Goal: Contribute content: Add original content to the website for others to see

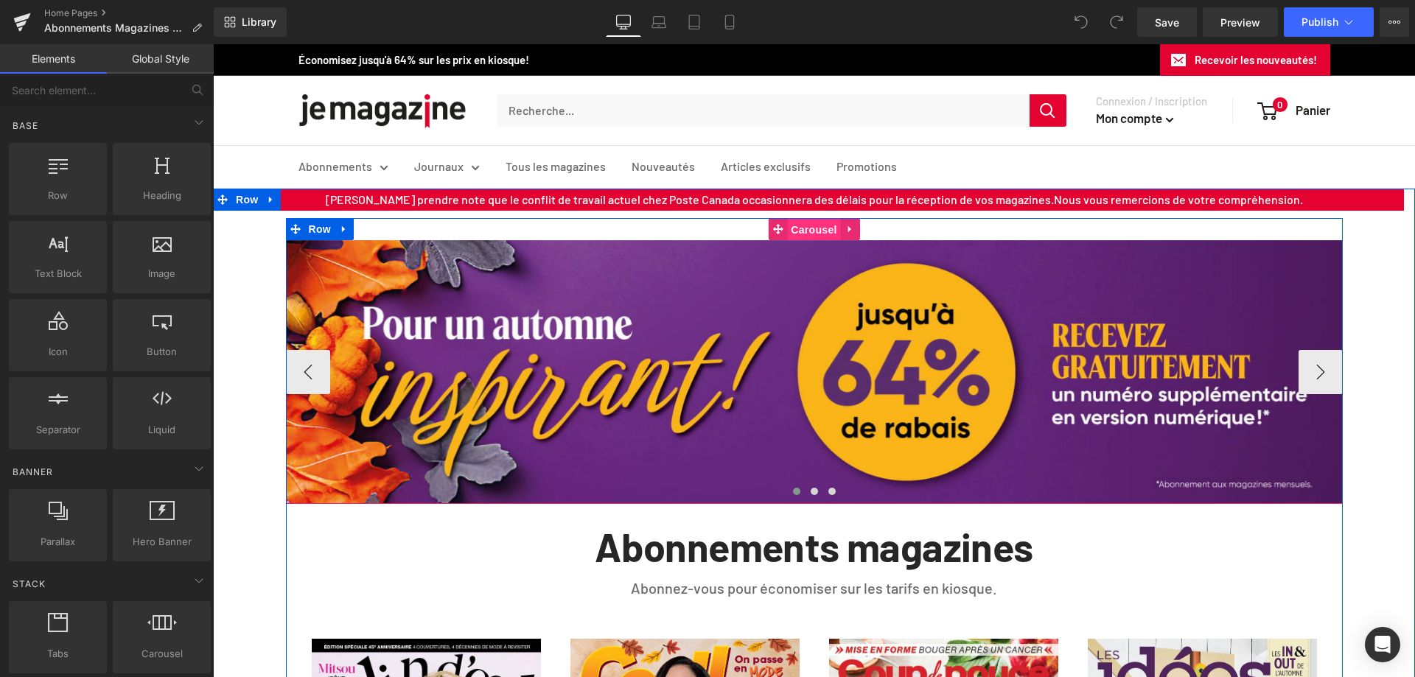
click at [806, 228] on span "Carousel" at bounding box center [813, 230] width 53 height 22
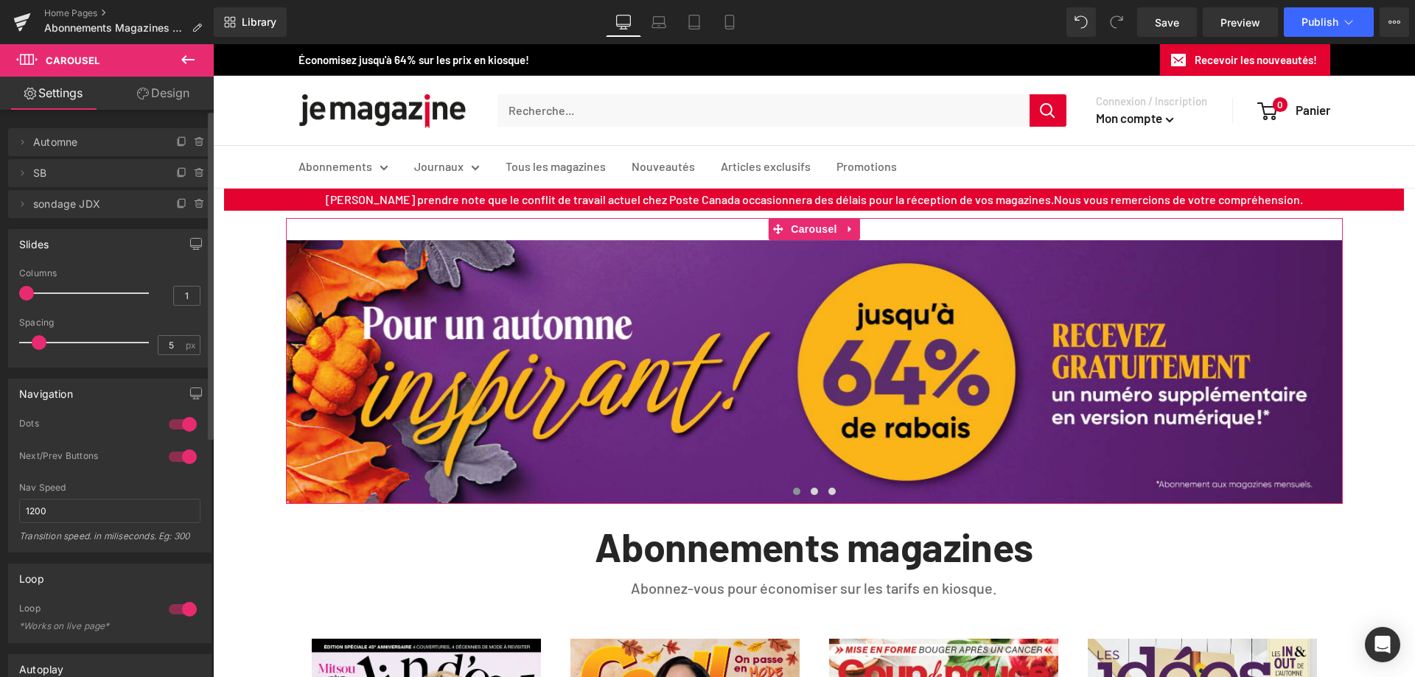
click at [62, 177] on span "SB" at bounding box center [95, 173] width 124 height 28
click at [24, 175] on icon at bounding box center [22, 173] width 12 height 12
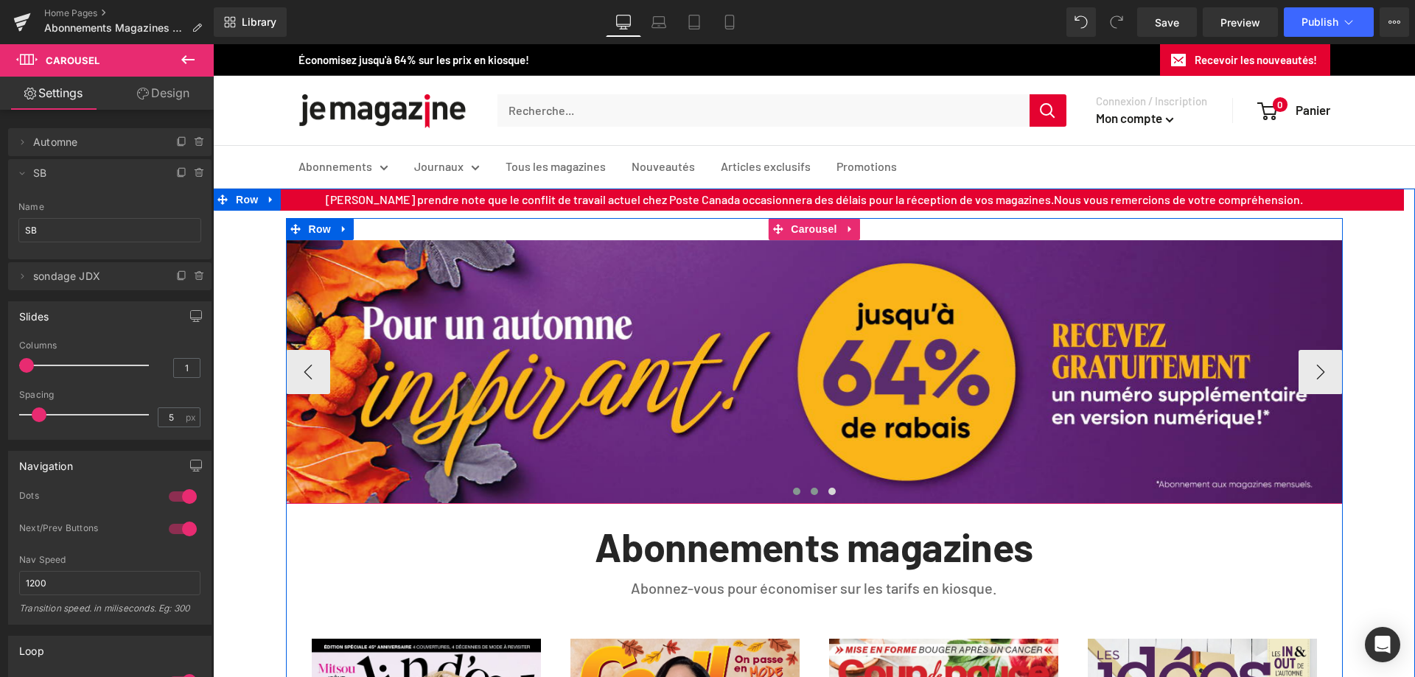
click at [811, 489] on span at bounding box center [814, 491] width 7 height 7
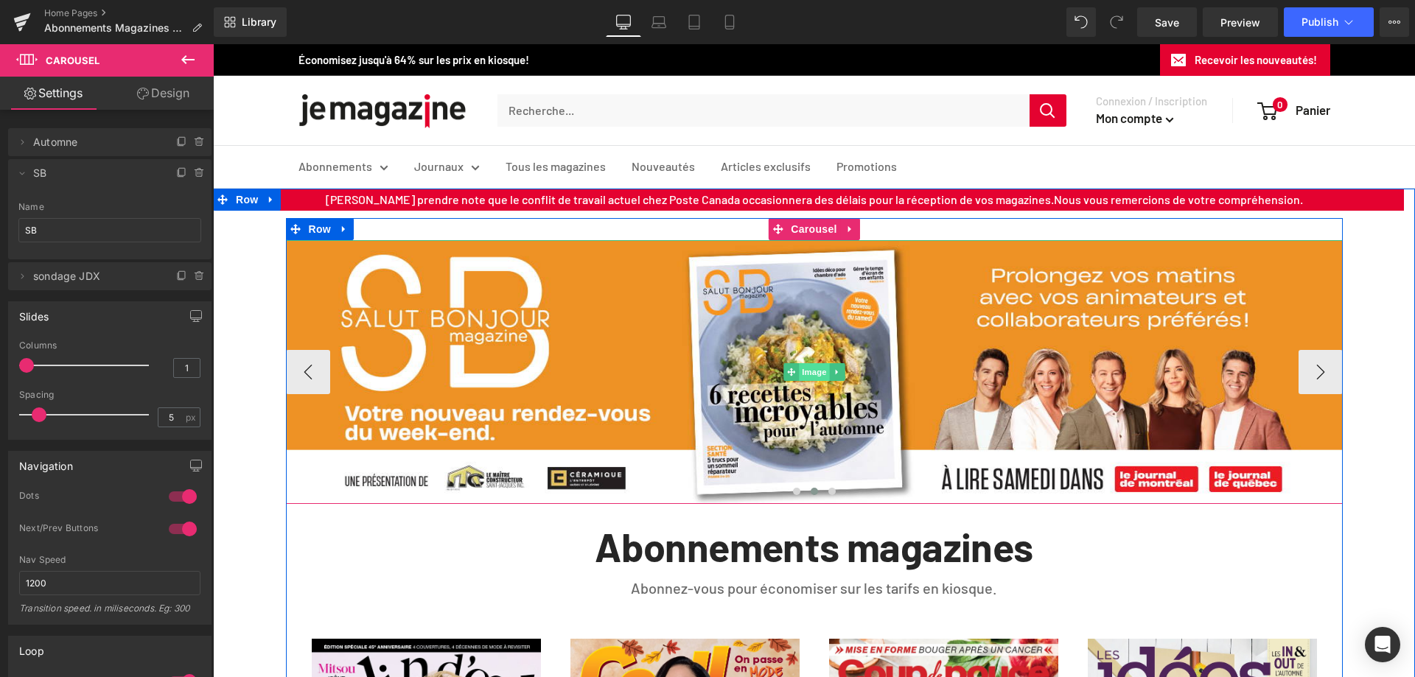
click at [812, 374] on span "Image" at bounding box center [814, 372] width 31 height 18
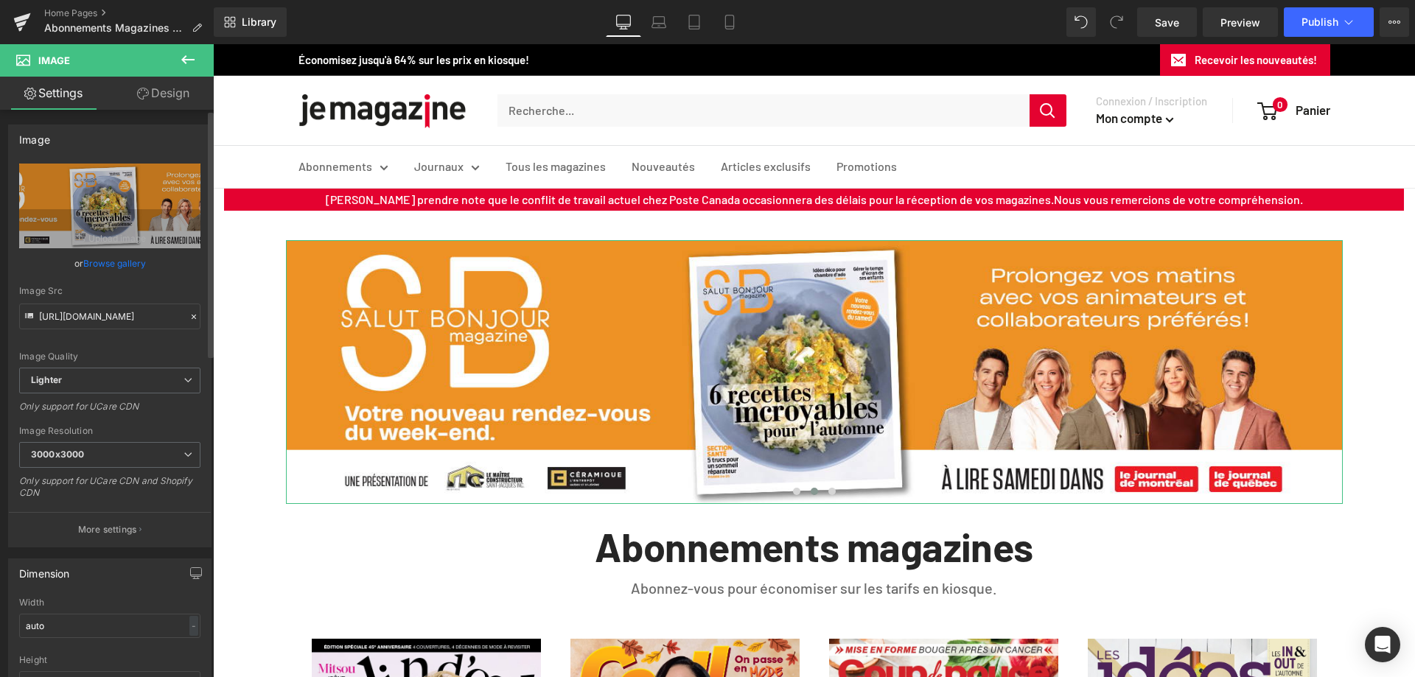
click at [106, 267] on link "Browse gallery" at bounding box center [114, 264] width 63 height 26
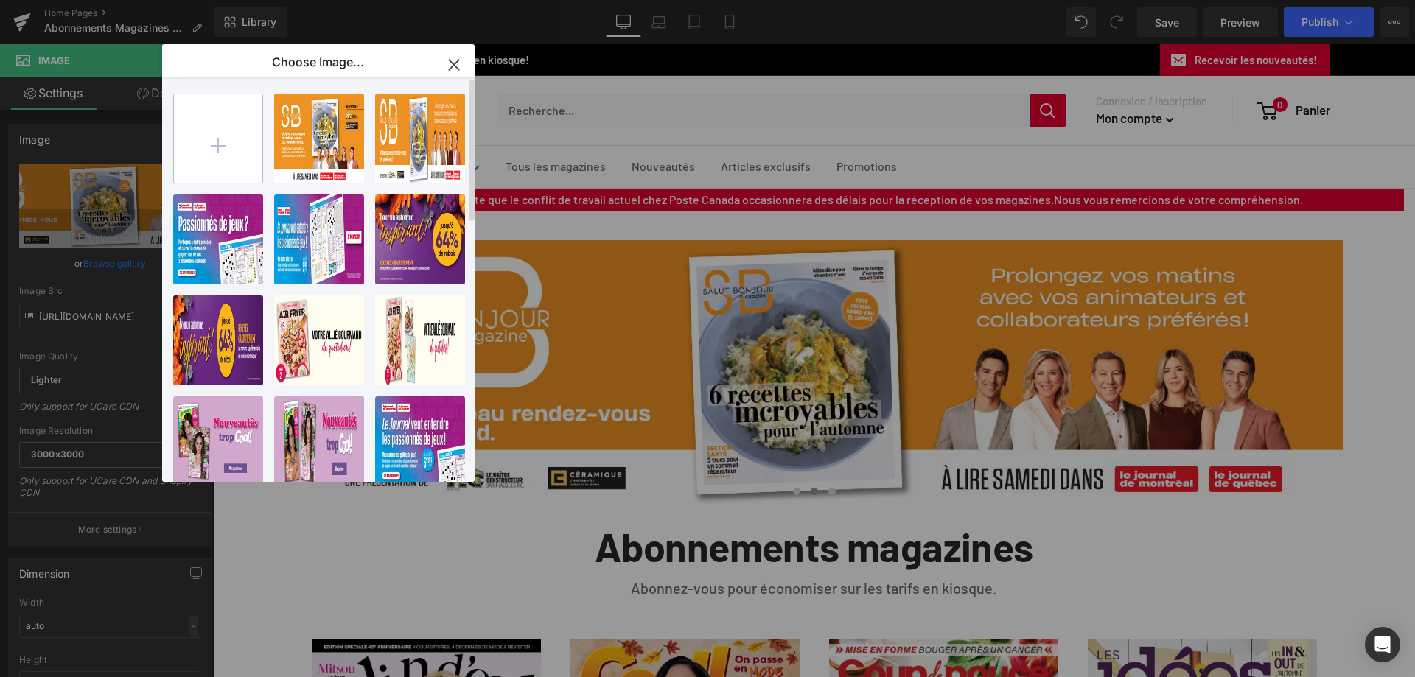
click at [211, 150] on input "file" at bounding box center [218, 138] width 88 height 88
type input "C:\fakepath\Q25145_JDX_Campagne-SB-Magazine_1600X400_FINAL.jpg"
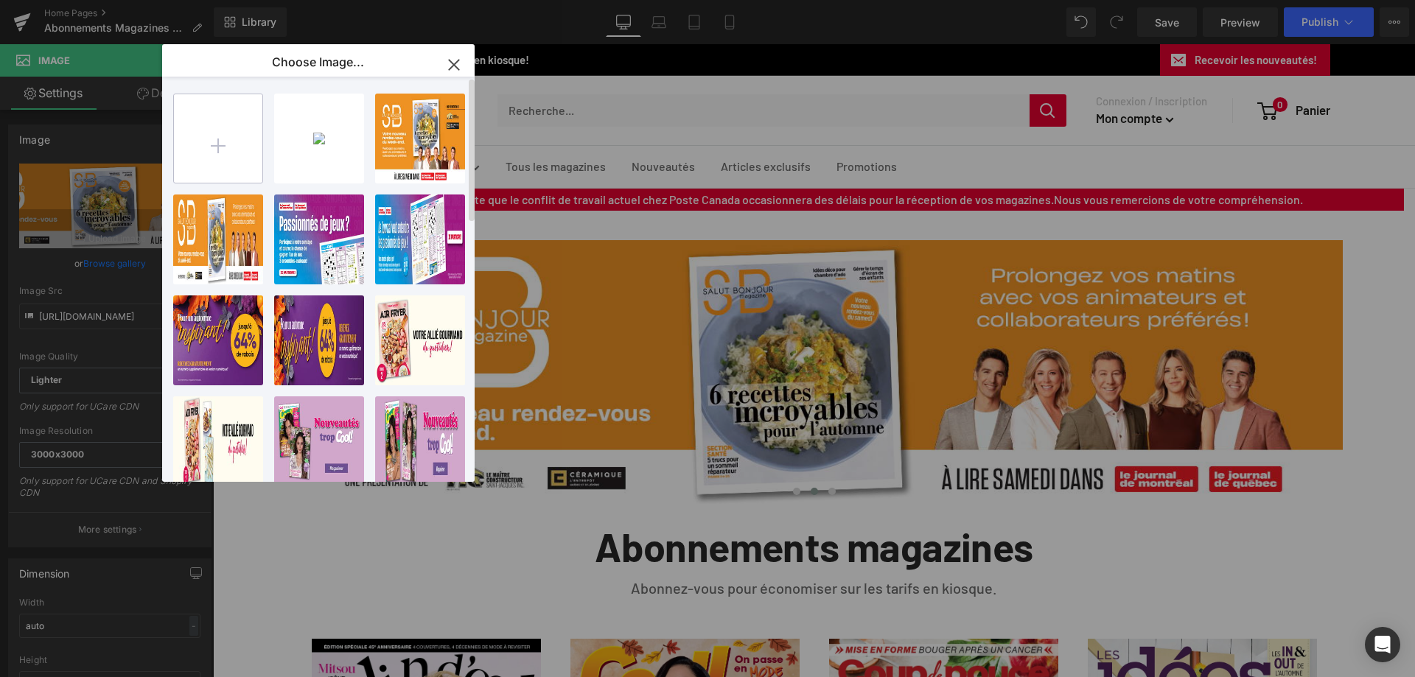
click at [223, 147] on input "file" at bounding box center [218, 138] width 88 height 88
type input "C:\fakepath\Q25145_JDX_Campagne-SB-Magazine_735X400_FINAL.jpg"
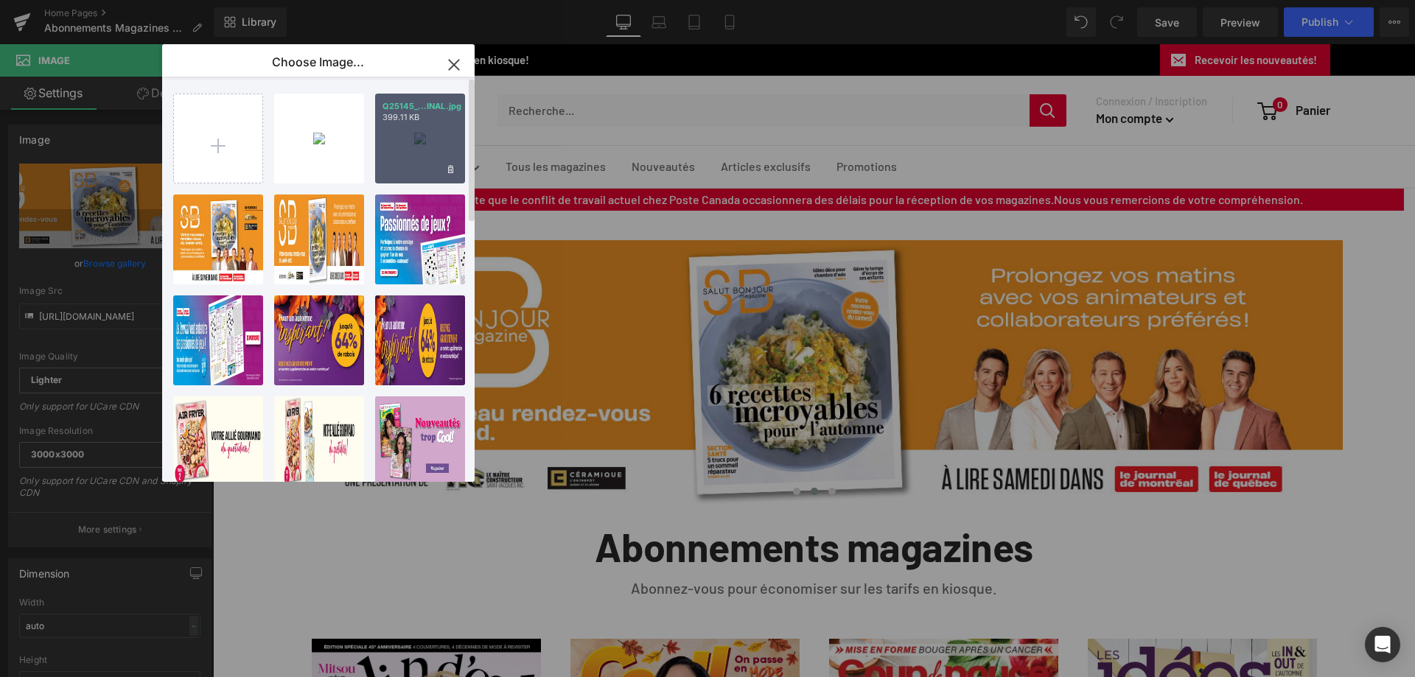
click at [421, 139] on div "Q25145_...INAL.jpg 399.11 KB" at bounding box center [420, 139] width 90 height 90
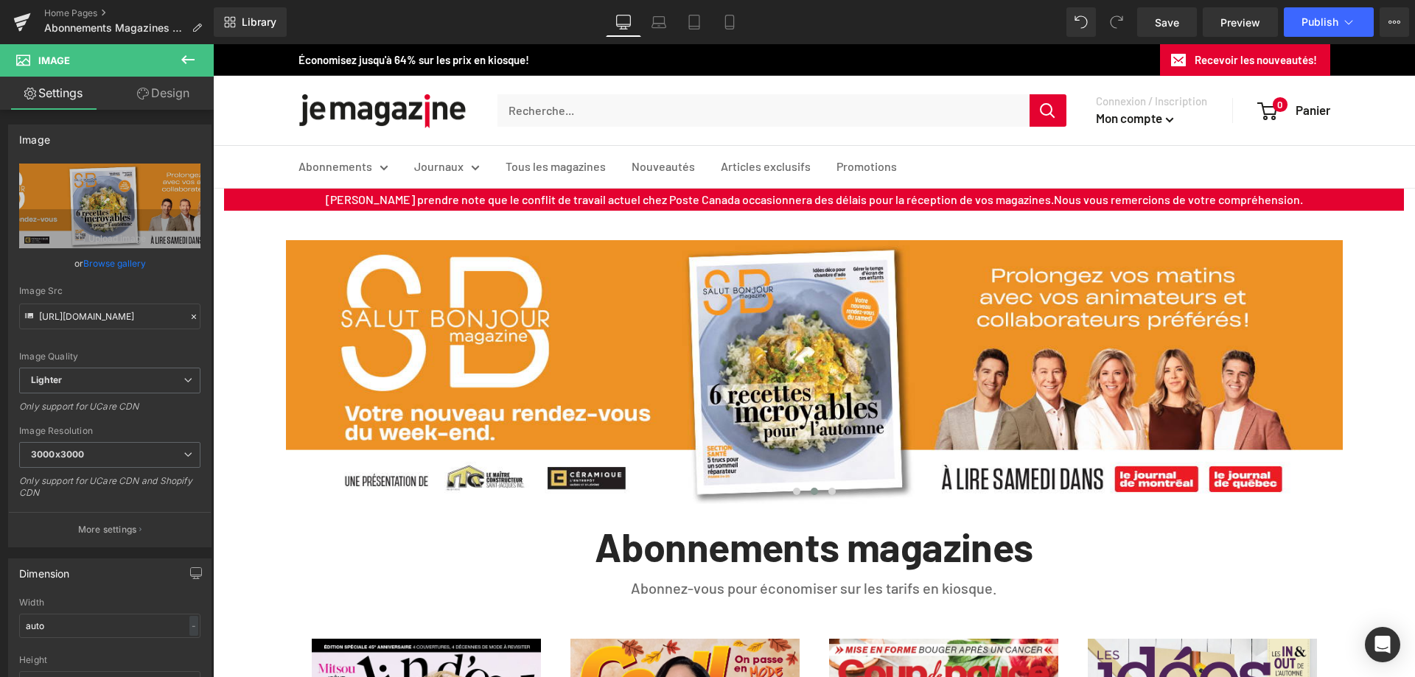
type input "[URL][DOMAIN_NAME]"
click at [692, 24] on icon at bounding box center [694, 22] width 15 height 15
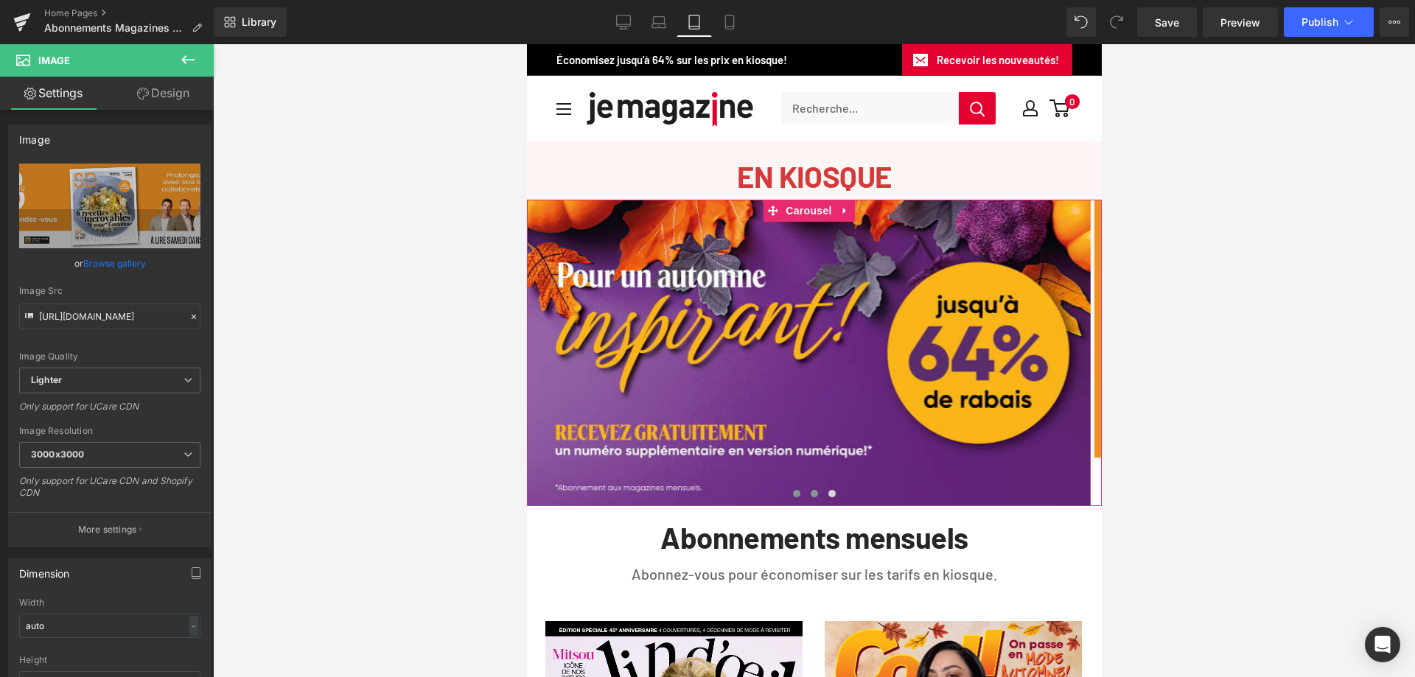
click at [810, 491] on span at bounding box center [813, 493] width 7 height 7
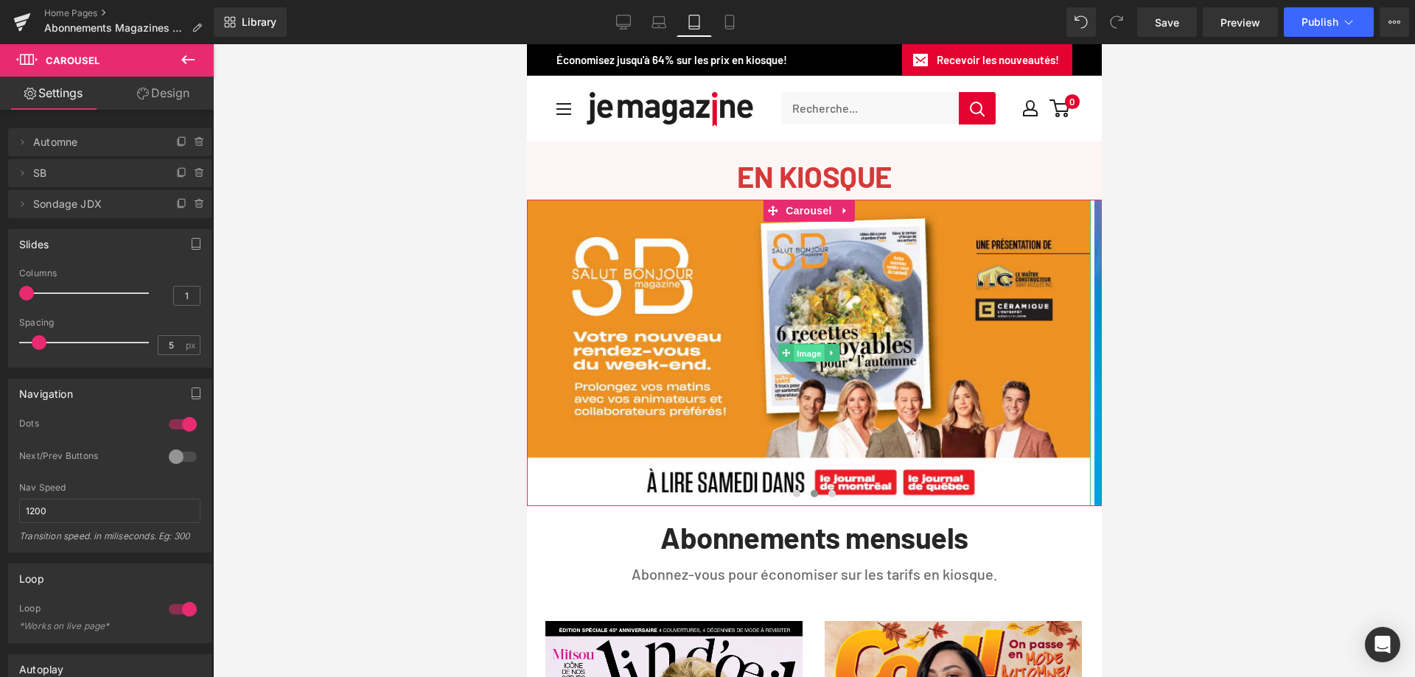
click at [814, 356] on span "Image" at bounding box center [808, 354] width 31 height 18
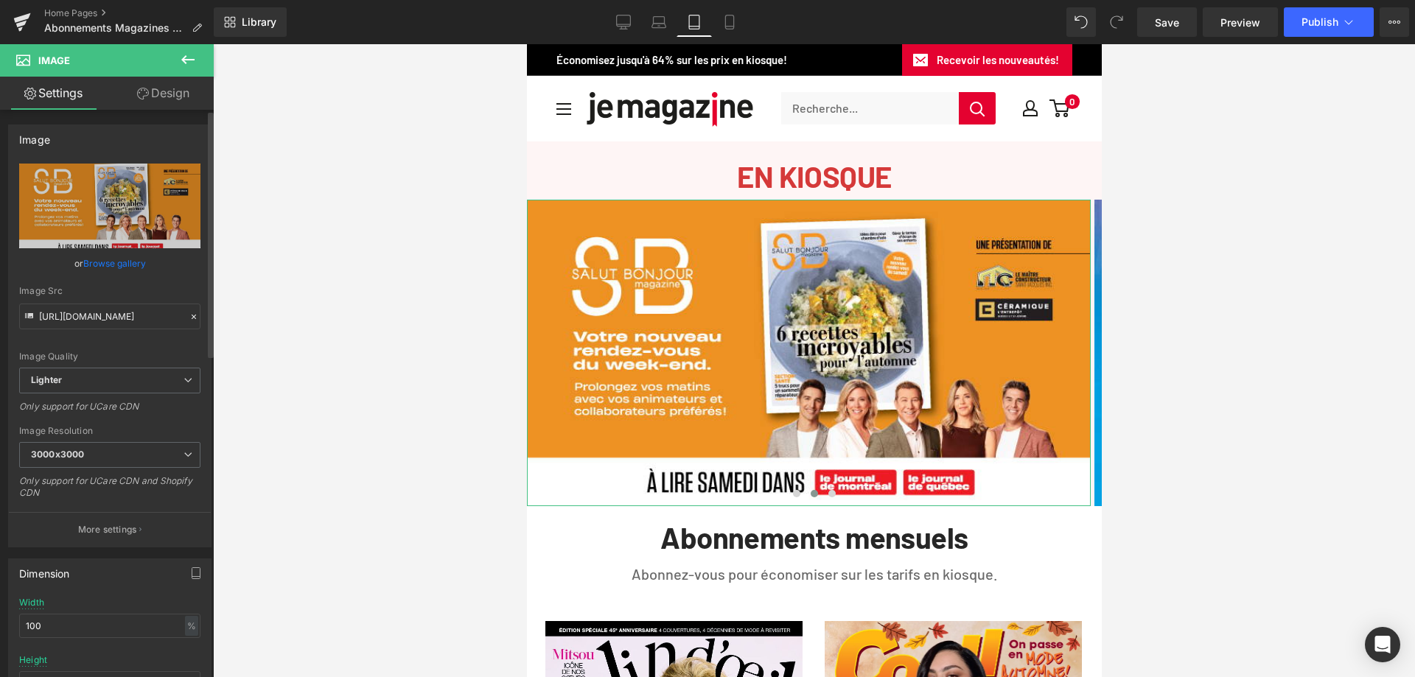
click at [128, 265] on link "Browse gallery" at bounding box center [114, 264] width 63 height 26
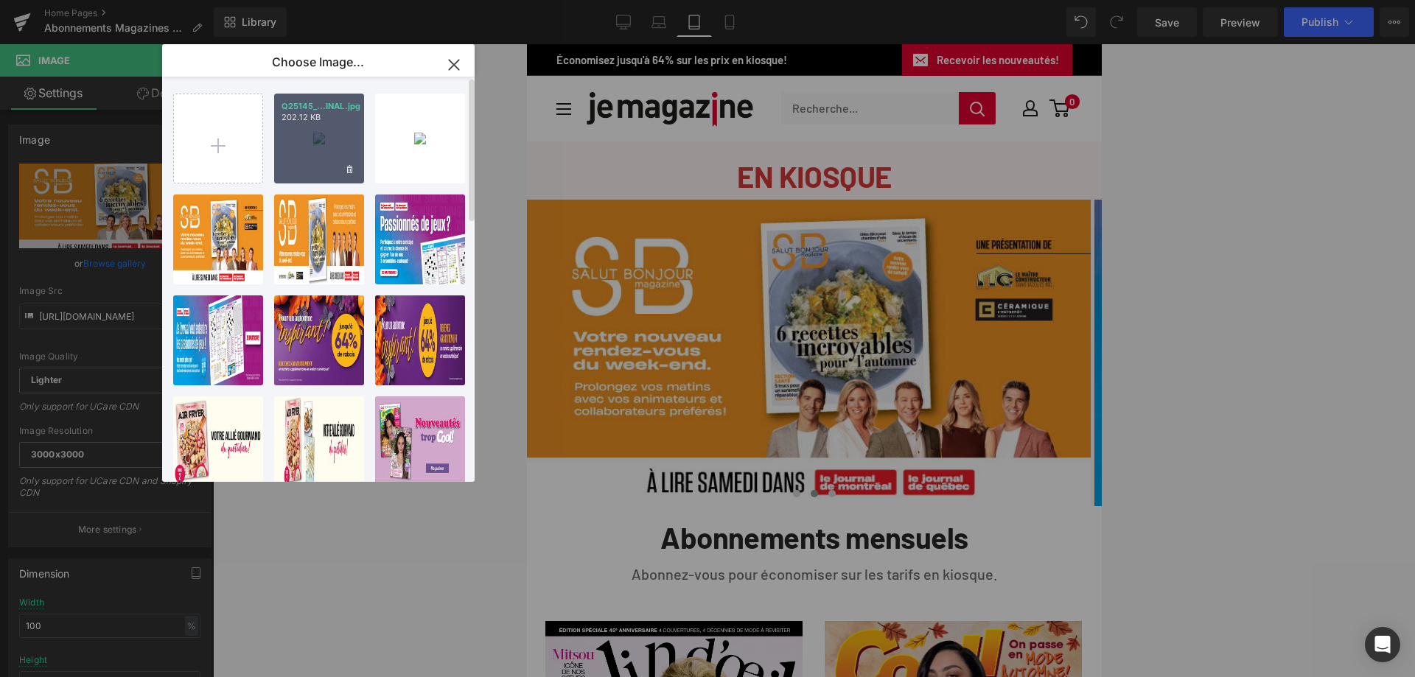
click at [321, 141] on div "Q25145_...INAL.jpg 202.12 KB" at bounding box center [319, 139] width 90 height 90
type input "[URL][DOMAIN_NAME]"
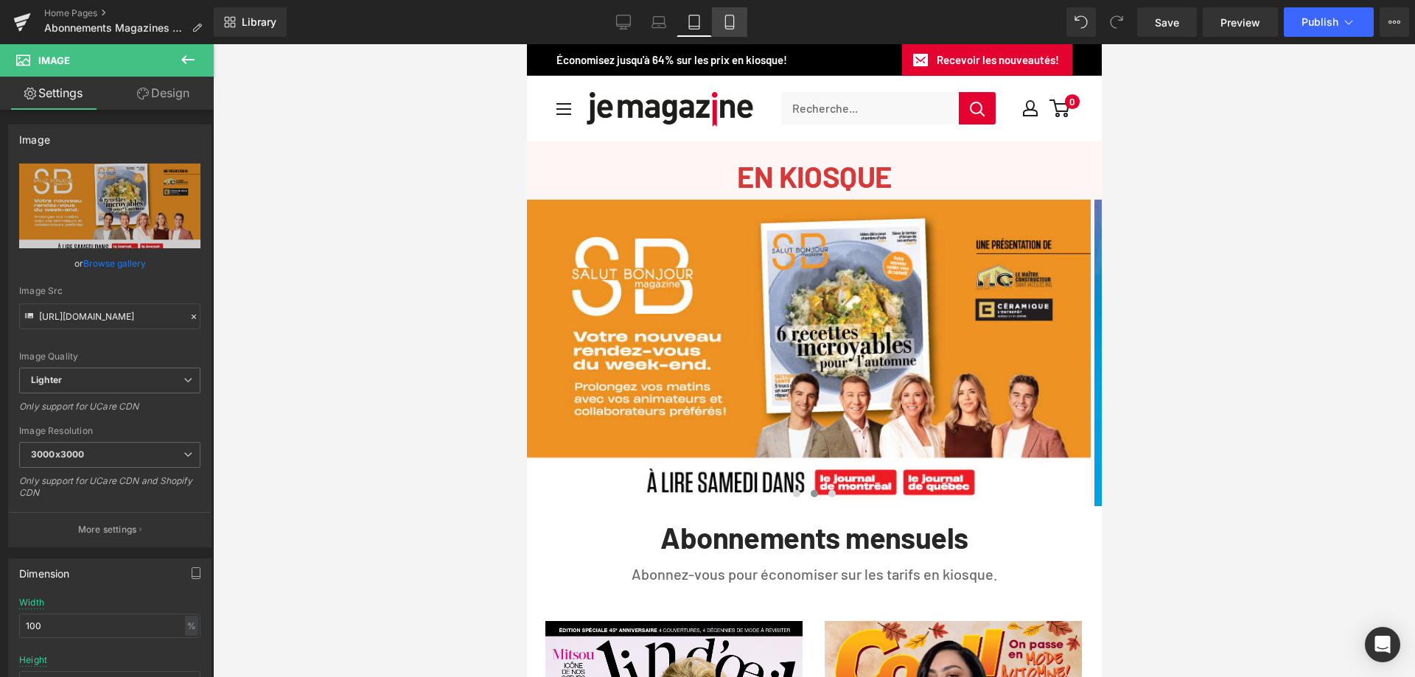
click at [730, 27] on icon at bounding box center [729, 27] width 8 height 0
type input "auto"
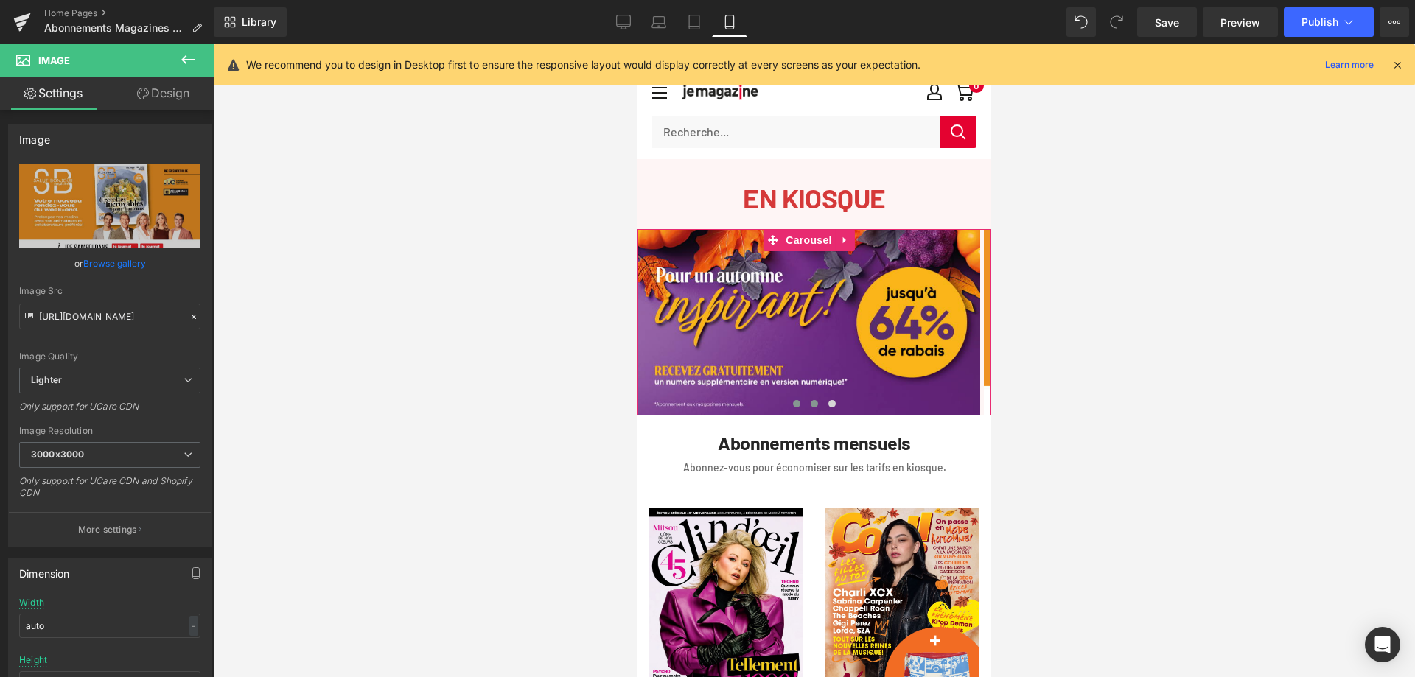
click at [810, 402] on span at bounding box center [813, 403] width 7 height 7
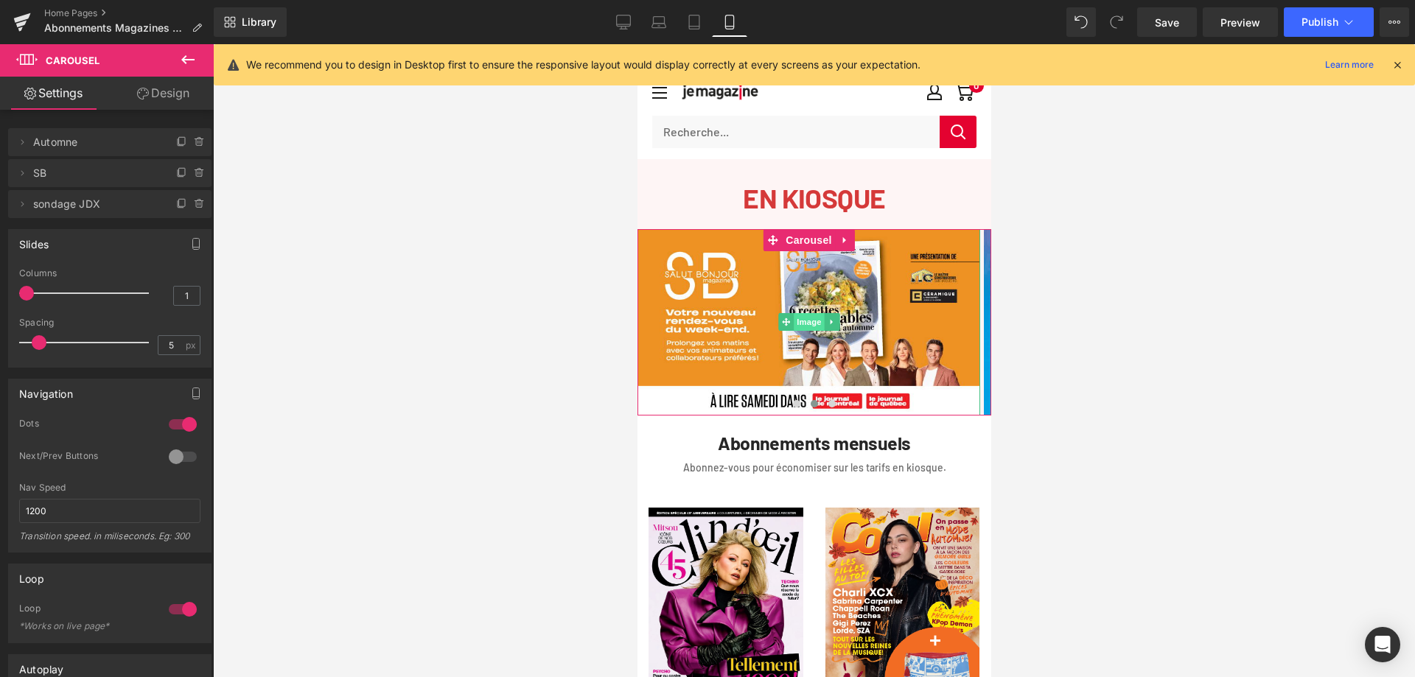
click at [811, 324] on span "Image" at bounding box center [808, 322] width 31 height 18
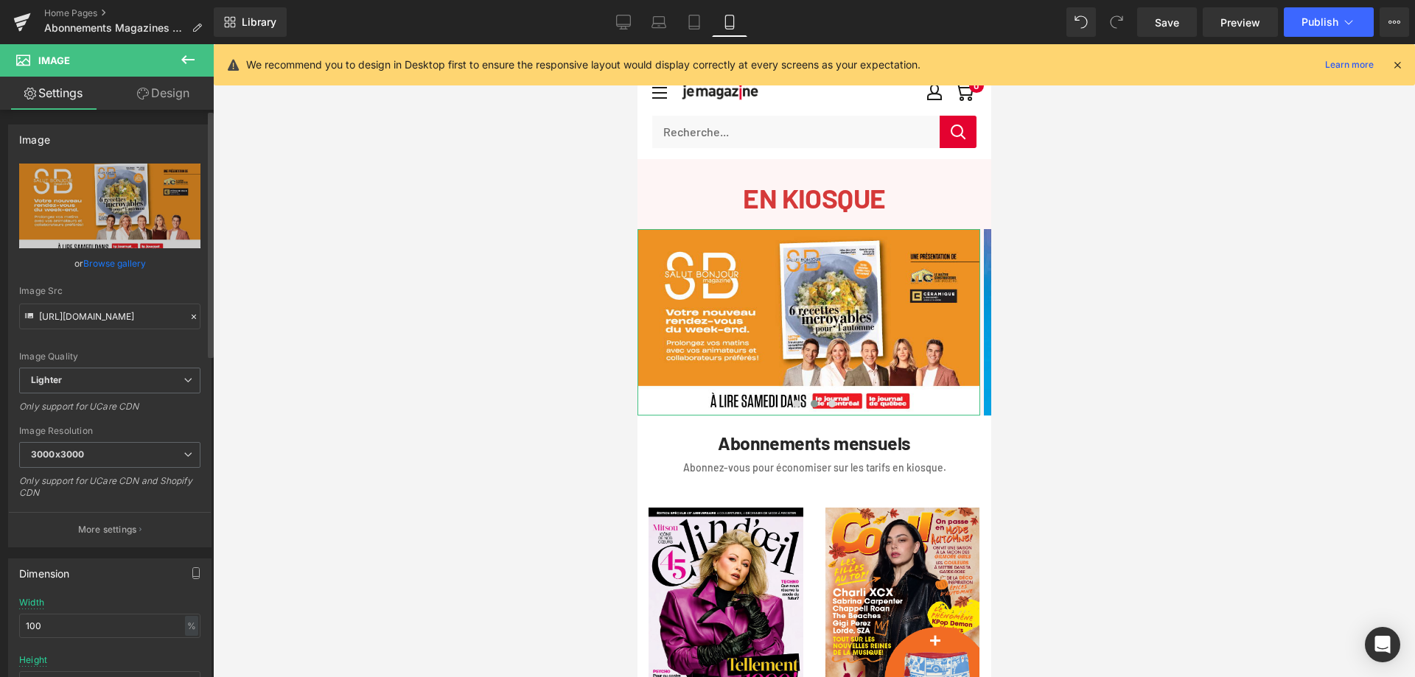
click at [116, 266] on link "Browse gallery" at bounding box center [114, 264] width 63 height 26
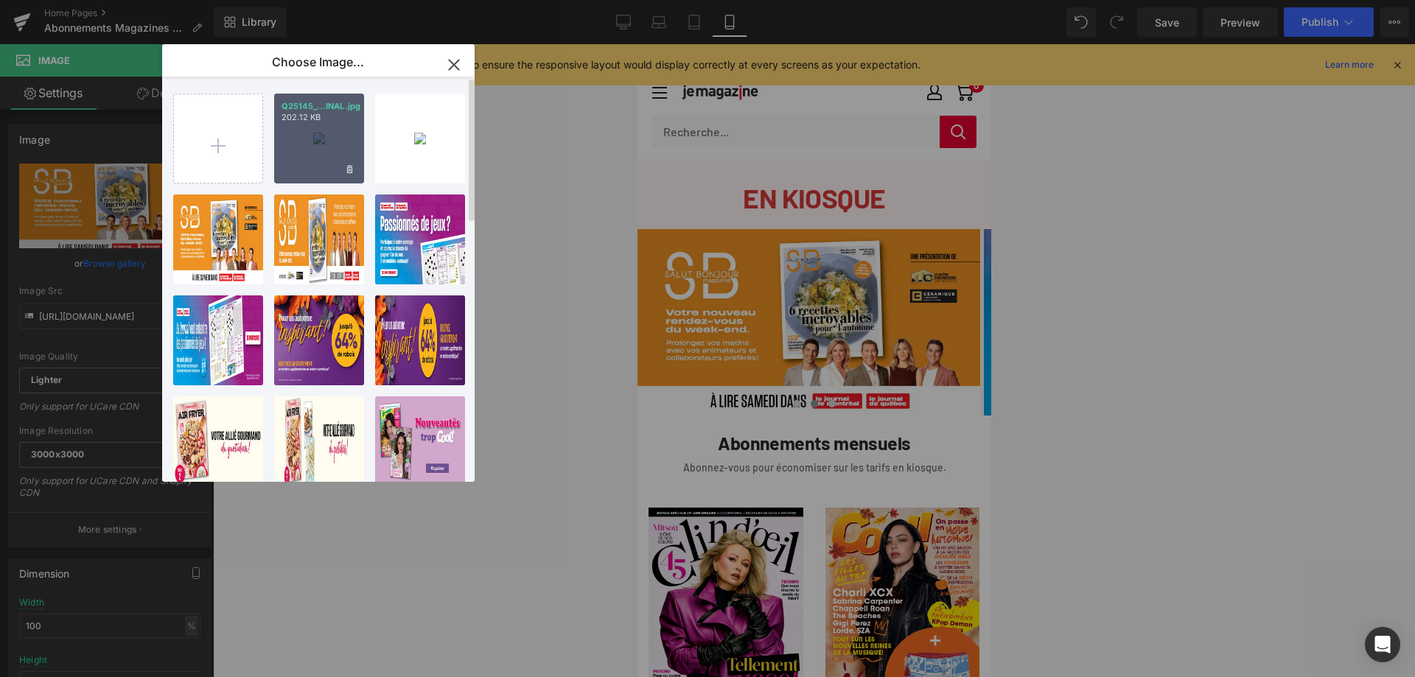
click at [299, 145] on div "Q25145_...INAL.jpg 202.12 KB" at bounding box center [319, 139] width 90 height 90
type input "[URL][DOMAIN_NAME]"
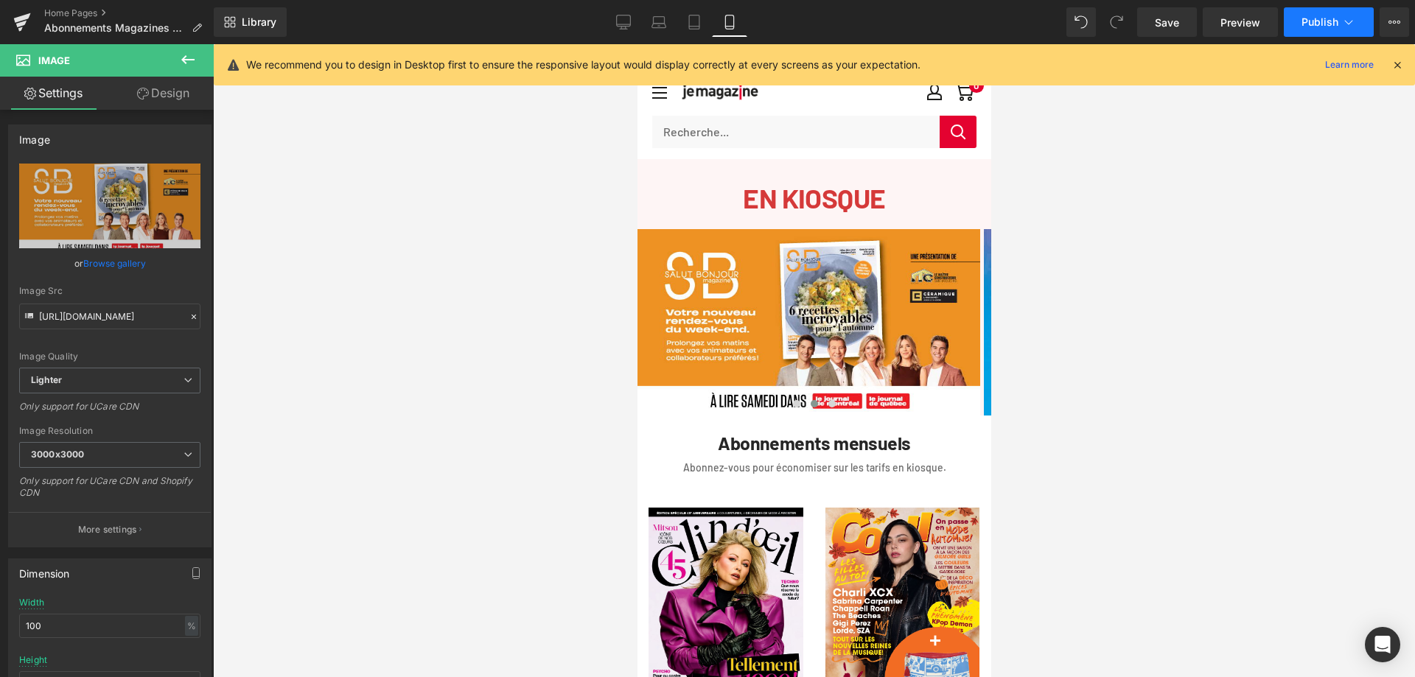
click at [1317, 18] on span "Publish" at bounding box center [1319, 22] width 37 height 12
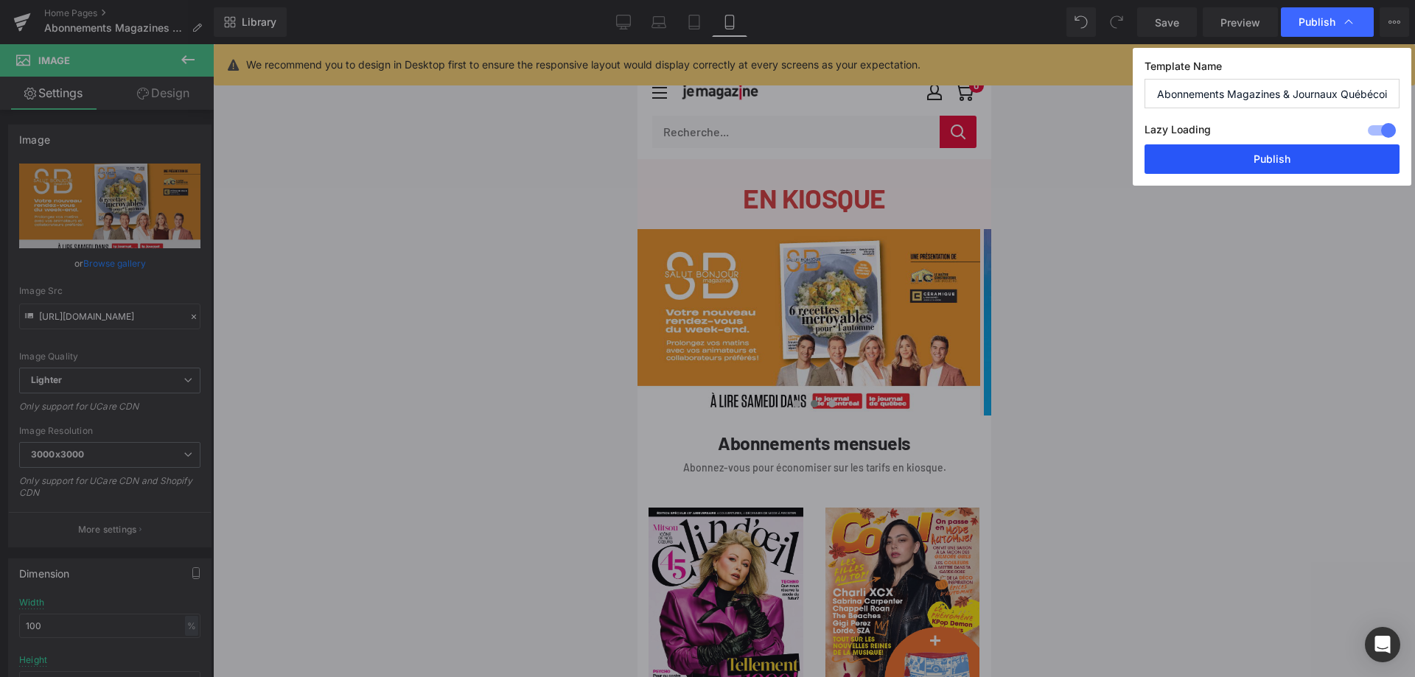
click at [1270, 155] on button "Publish" at bounding box center [1271, 158] width 255 height 29
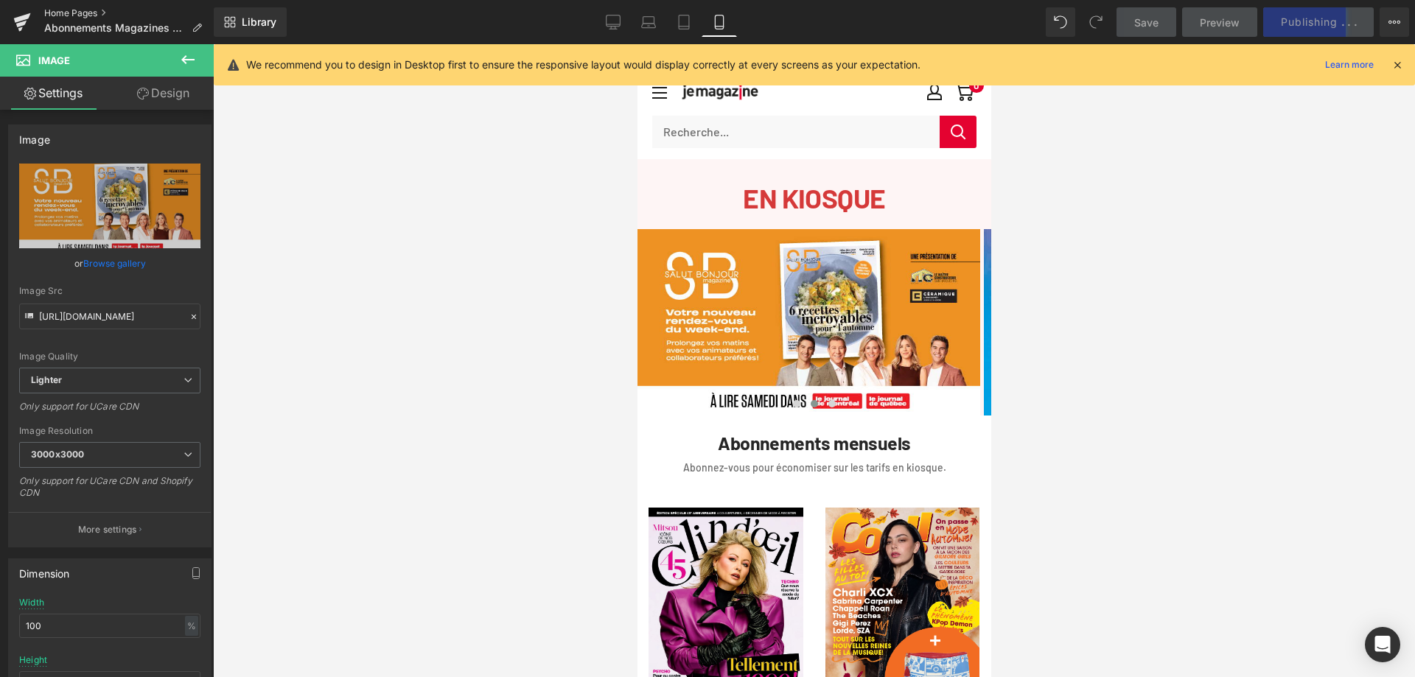
click at [86, 15] on link "Home Pages" at bounding box center [128, 13] width 169 height 12
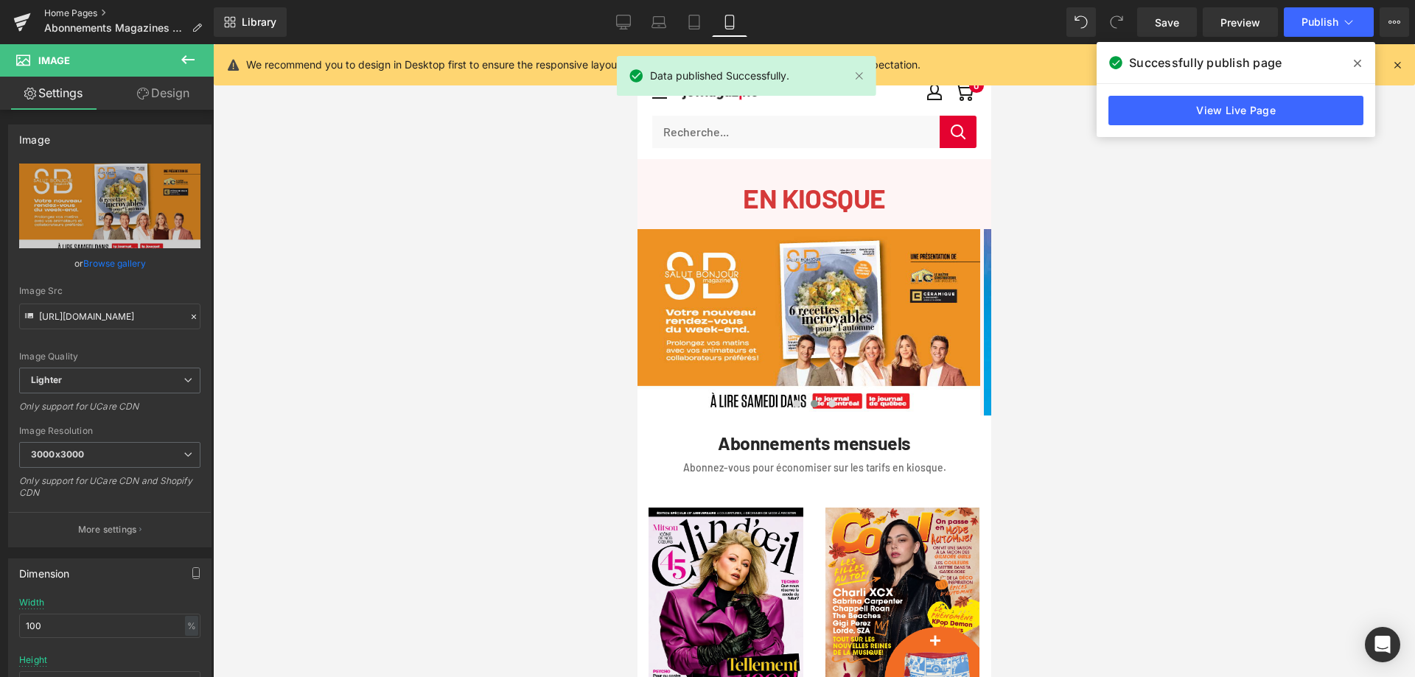
click at [71, 13] on link "Home Pages" at bounding box center [128, 13] width 169 height 12
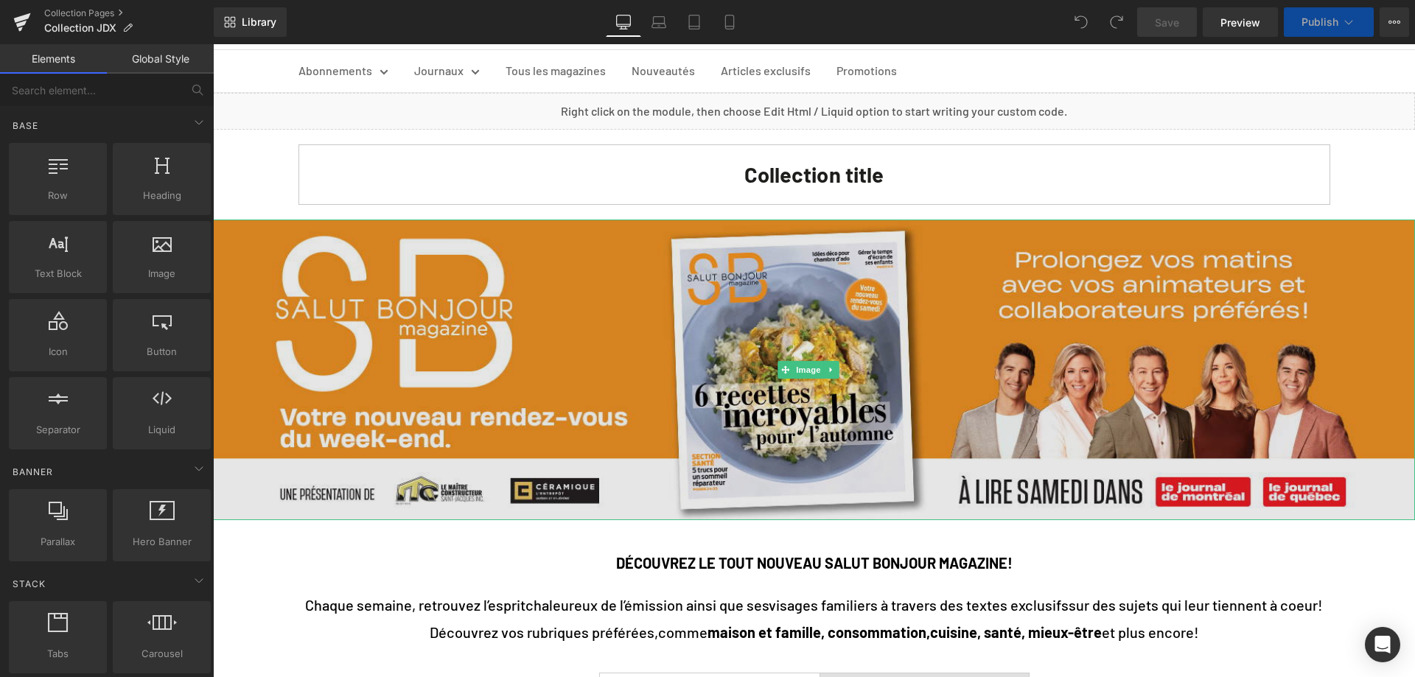
scroll to position [147, 0]
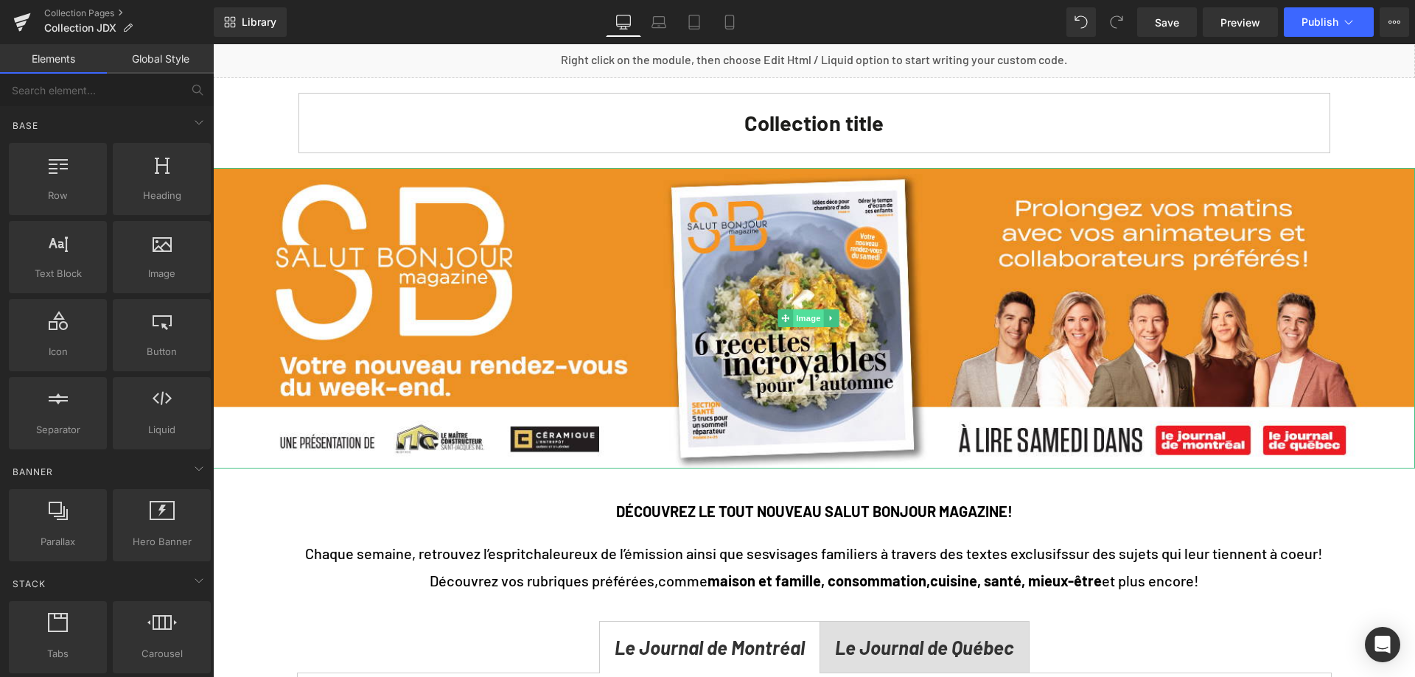
click at [805, 318] on span "Image" at bounding box center [808, 318] width 31 height 18
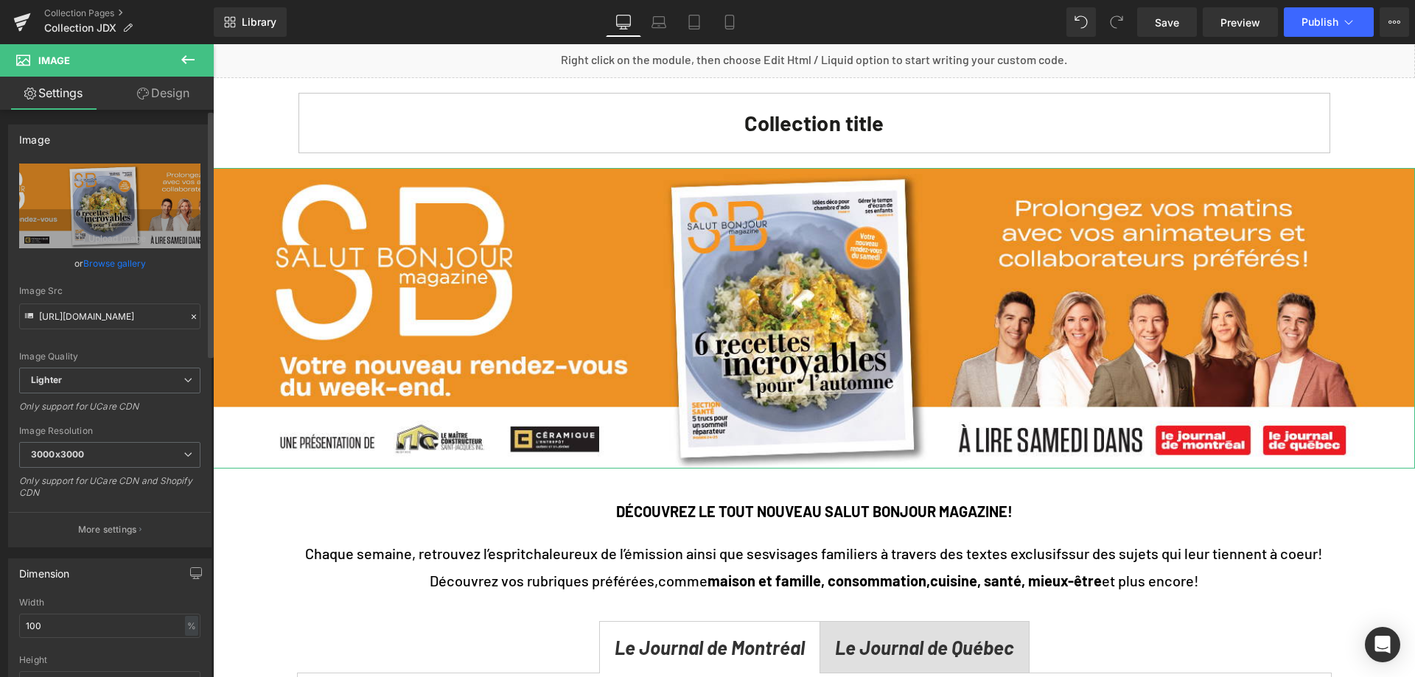
click at [100, 264] on link "Browse gallery" at bounding box center [114, 264] width 63 height 26
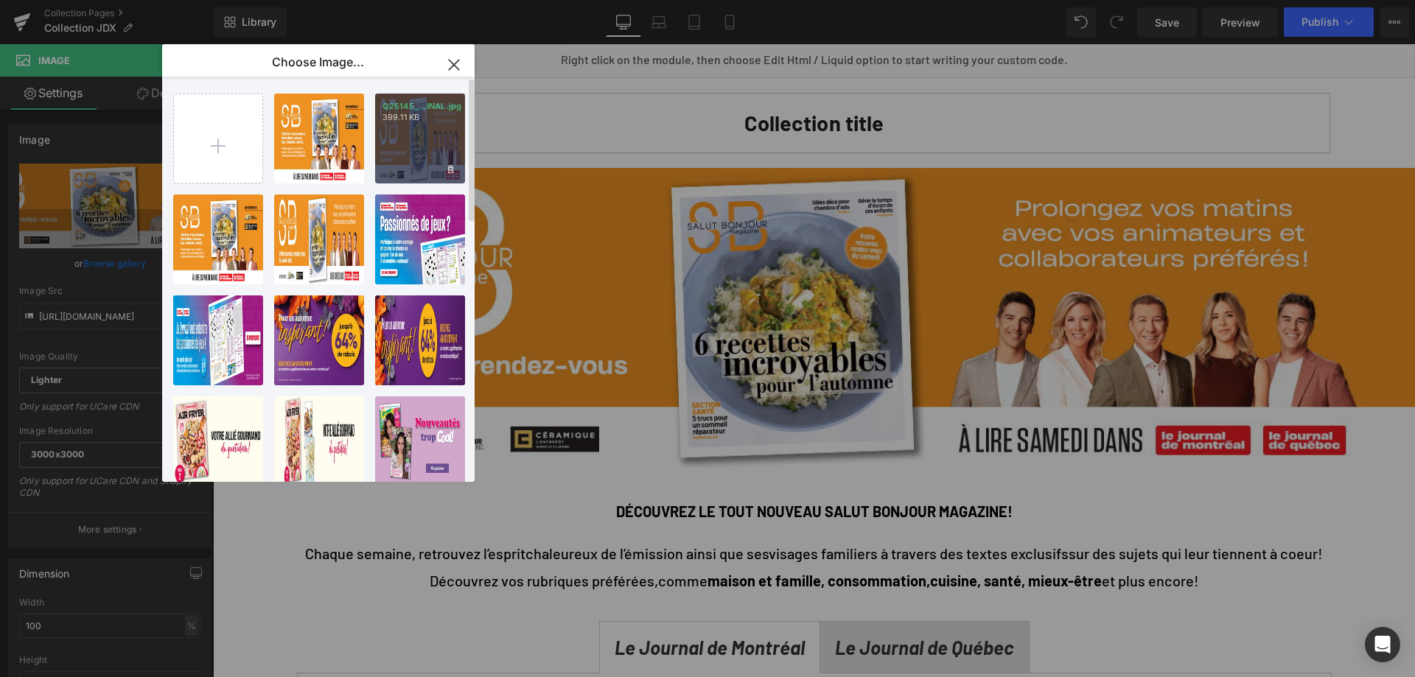
click at [405, 145] on div "Q25145_...INAL.jpg 399.11 KB" at bounding box center [420, 139] width 90 height 90
type input "[URL][DOMAIN_NAME]"
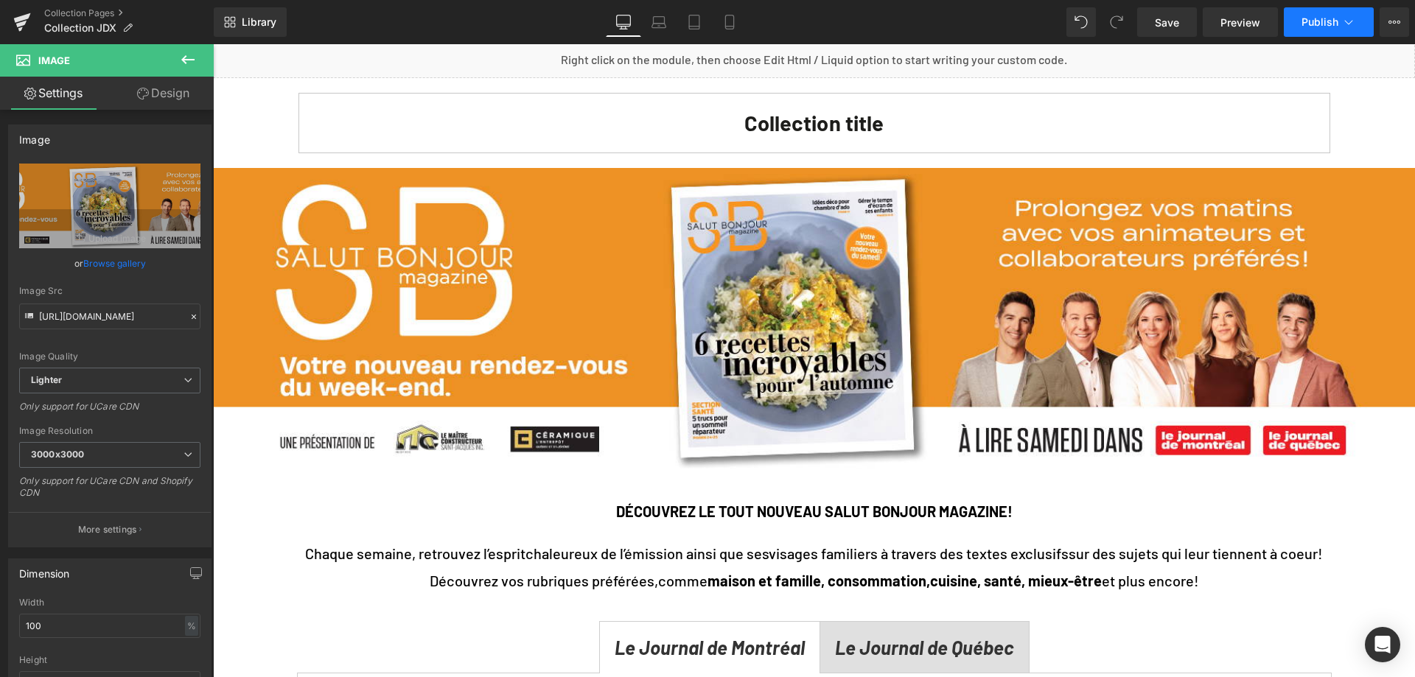
click at [1297, 24] on button "Publish" at bounding box center [1329, 21] width 90 height 29
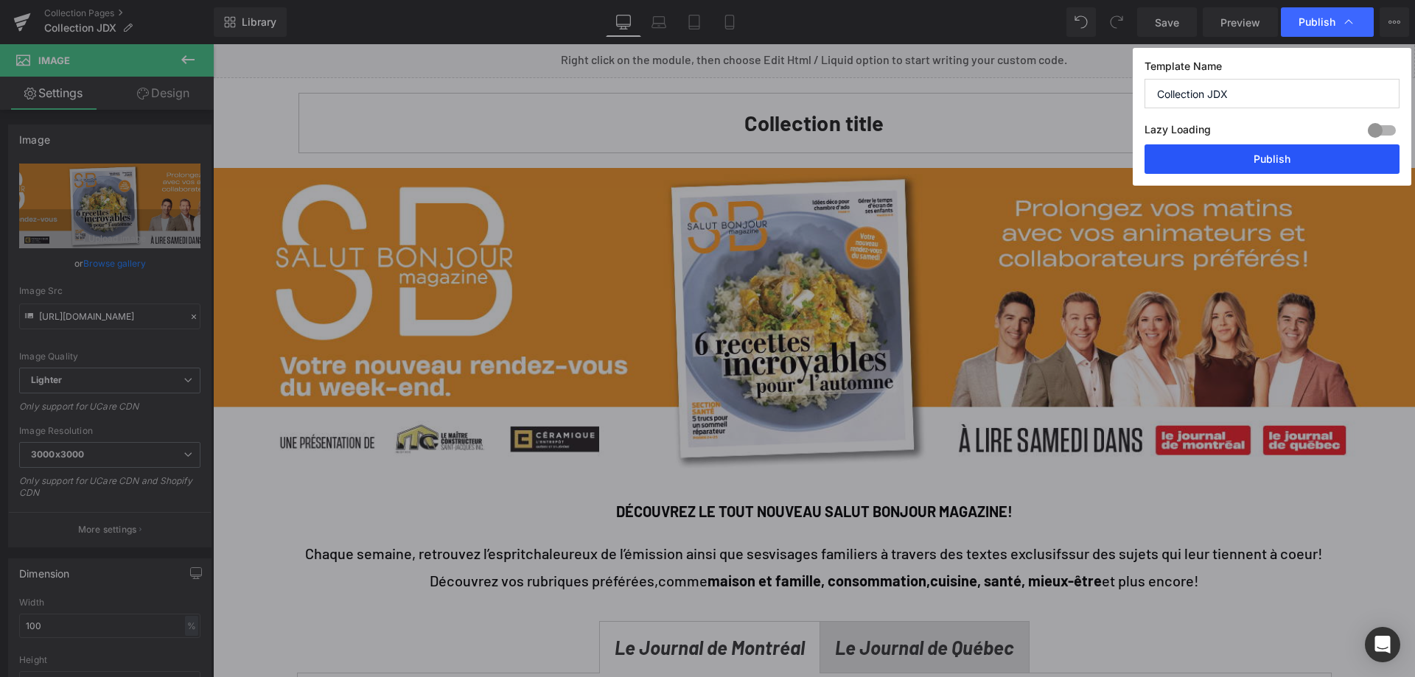
click at [1204, 169] on button "Publish" at bounding box center [1271, 158] width 255 height 29
